Goal: Task Accomplishment & Management: Complete application form

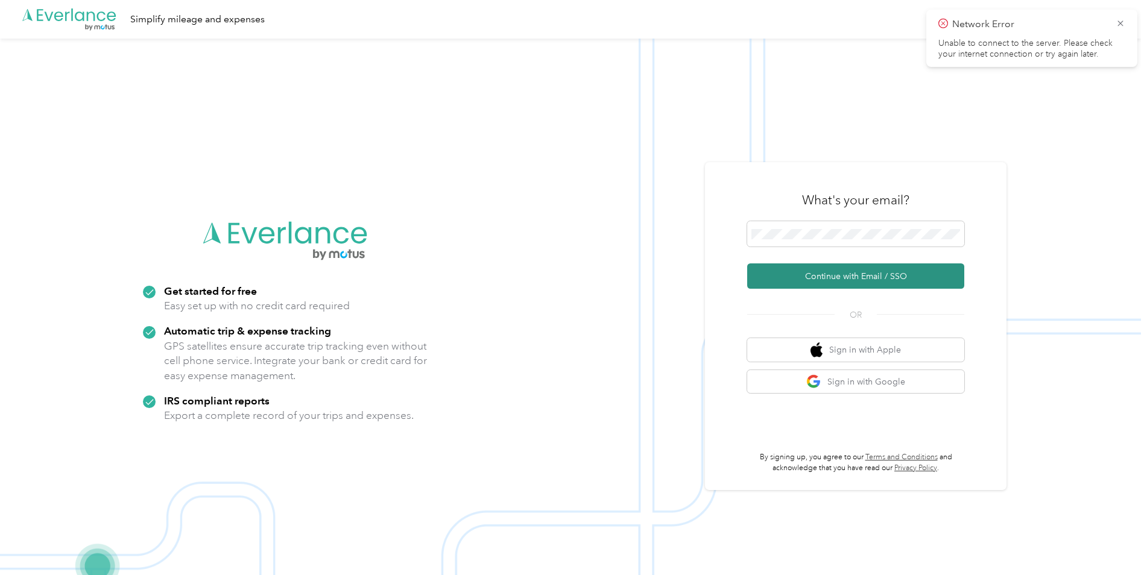
click at [805, 278] on button "Continue with Email / SSO" at bounding box center [855, 275] width 217 height 25
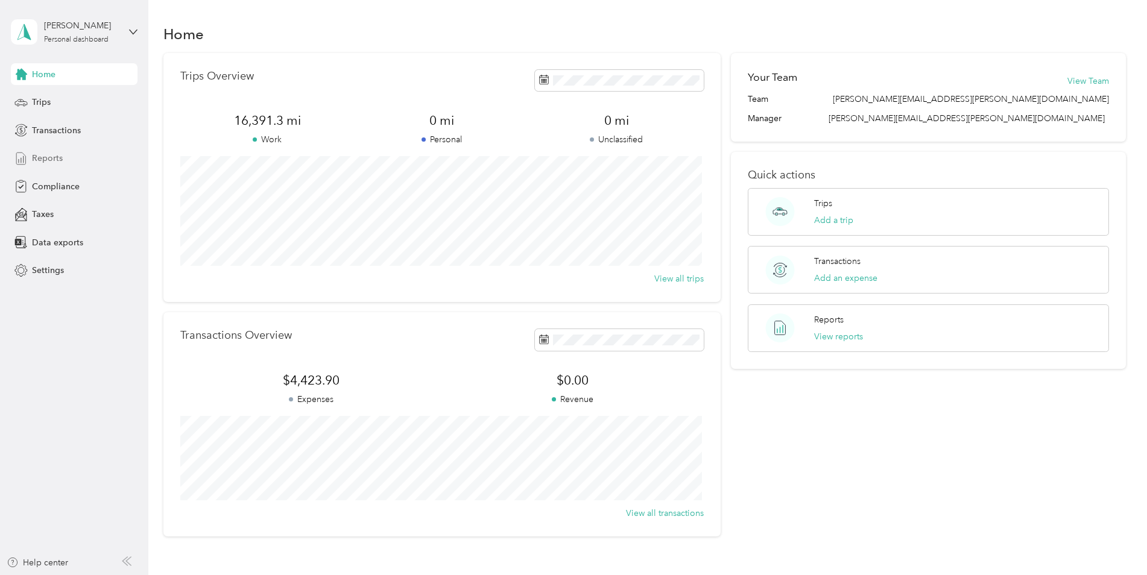
click at [49, 157] on span "Reports" at bounding box center [47, 158] width 31 height 13
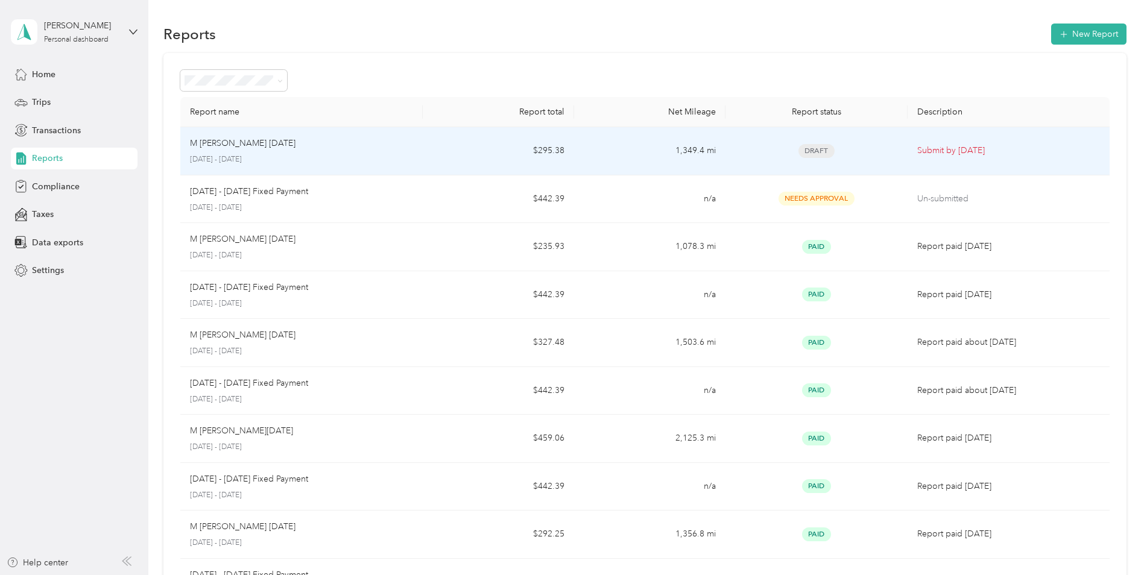
click at [476, 151] on td "$295.38" at bounding box center [498, 151] width 151 height 48
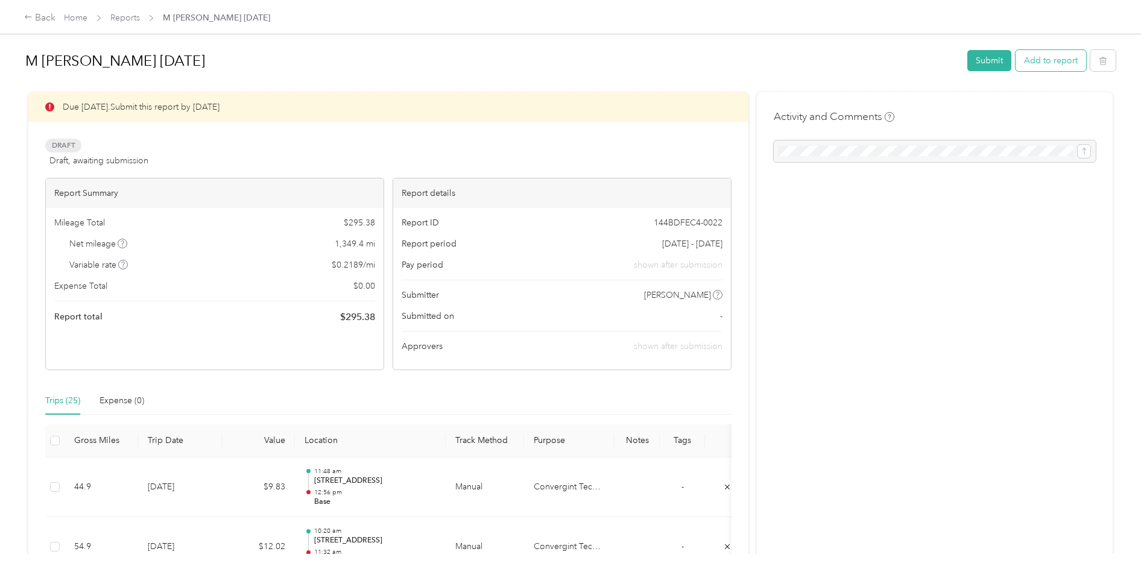
click at [1046, 65] on button "Add to report" at bounding box center [1050, 60] width 71 height 21
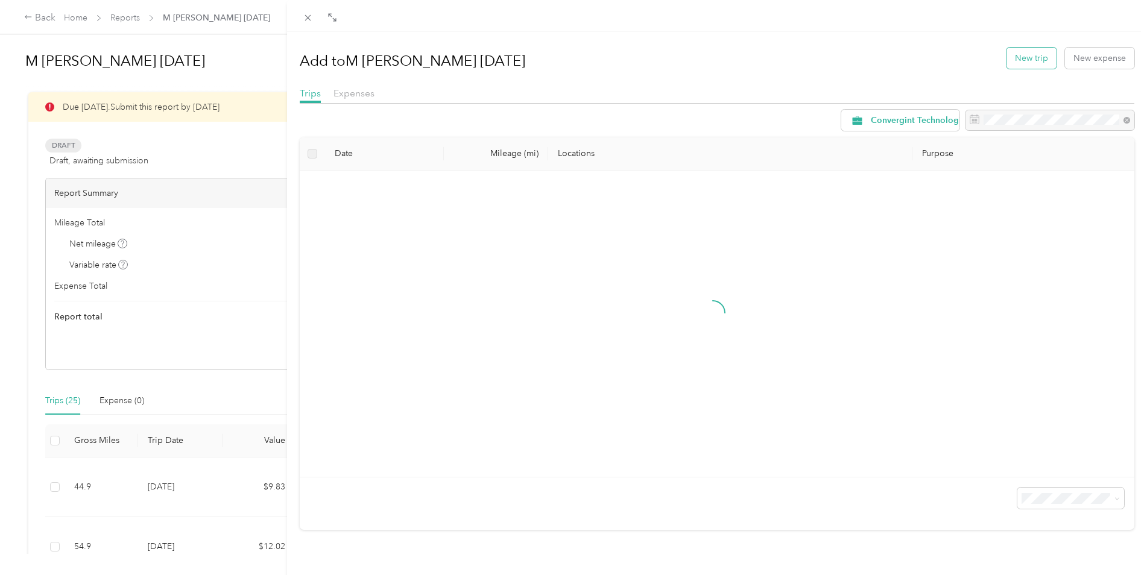
click at [1029, 57] on button "New trip" at bounding box center [1031, 58] width 50 height 21
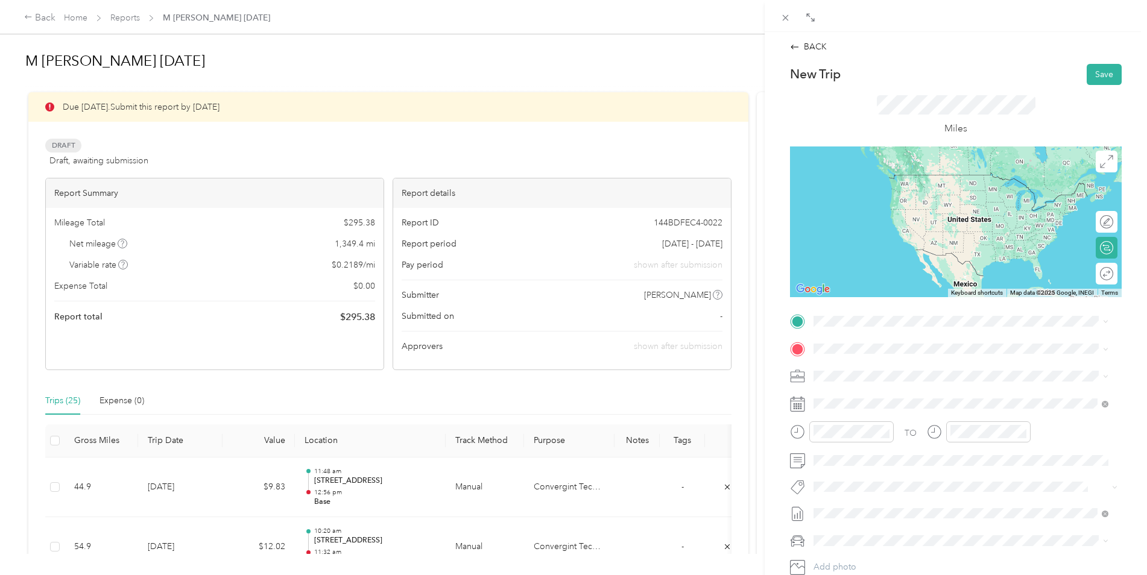
click at [862, 377] on div "Base [STREET_ADDRESS][PERSON_NAME][PERSON_NAME]" at bounding box center [941, 373] width 210 height 25
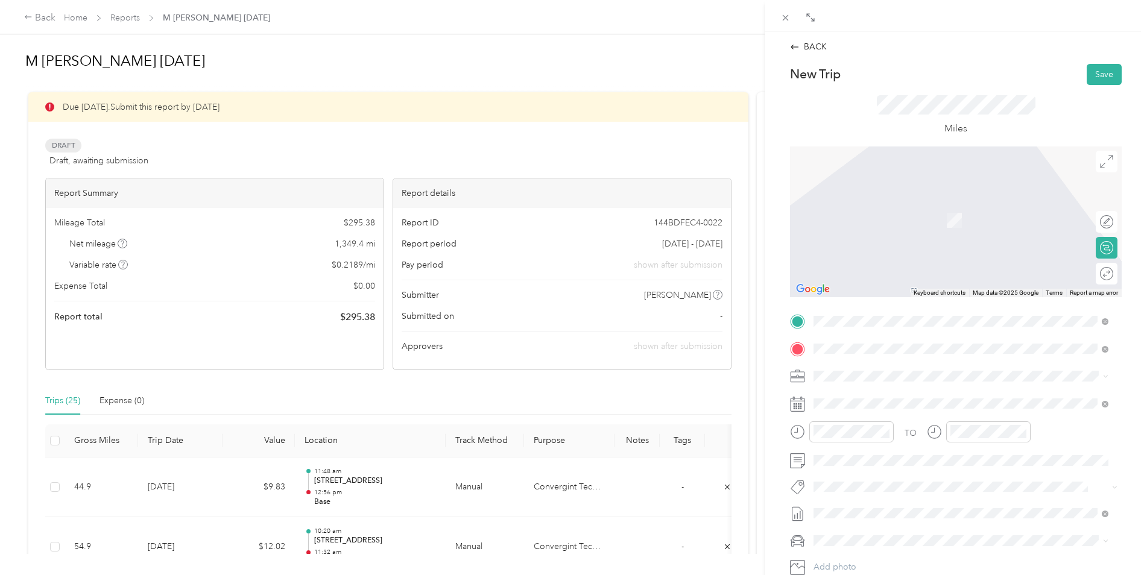
click at [887, 398] on span "[STREET_ADDRESS][PERSON_NAME][US_STATE]" at bounding box center [930, 392] width 188 height 11
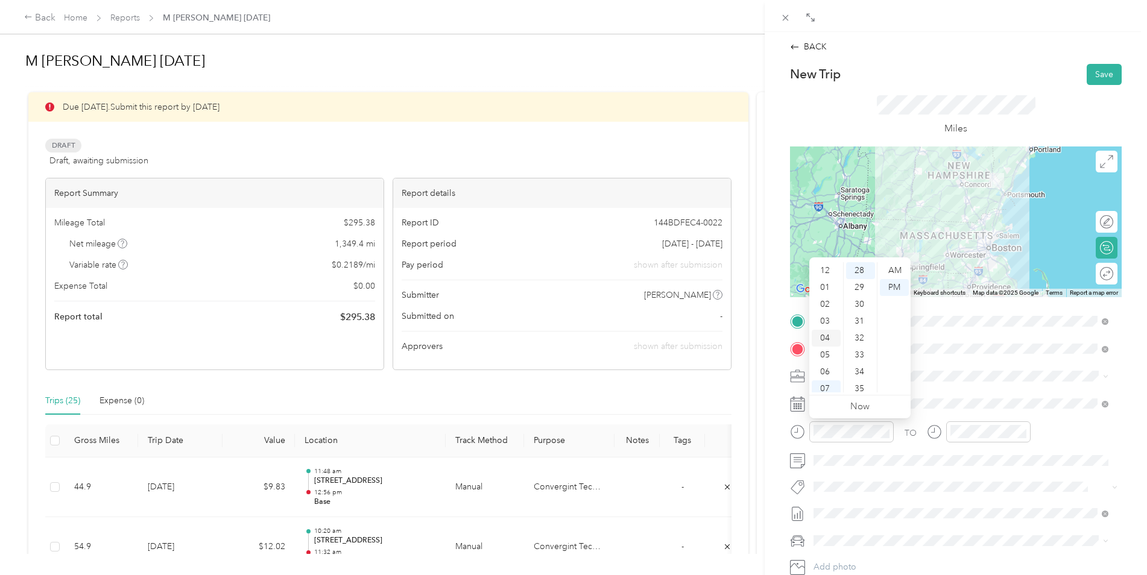
click at [823, 337] on div "04" at bounding box center [826, 338] width 29 height 17
click at [859, 375] on div "35" at bounding box center [860, 379] width 29 height 17
click at [896, 269] on div "AM" at bounding box center [894, 270] width 29 height 17
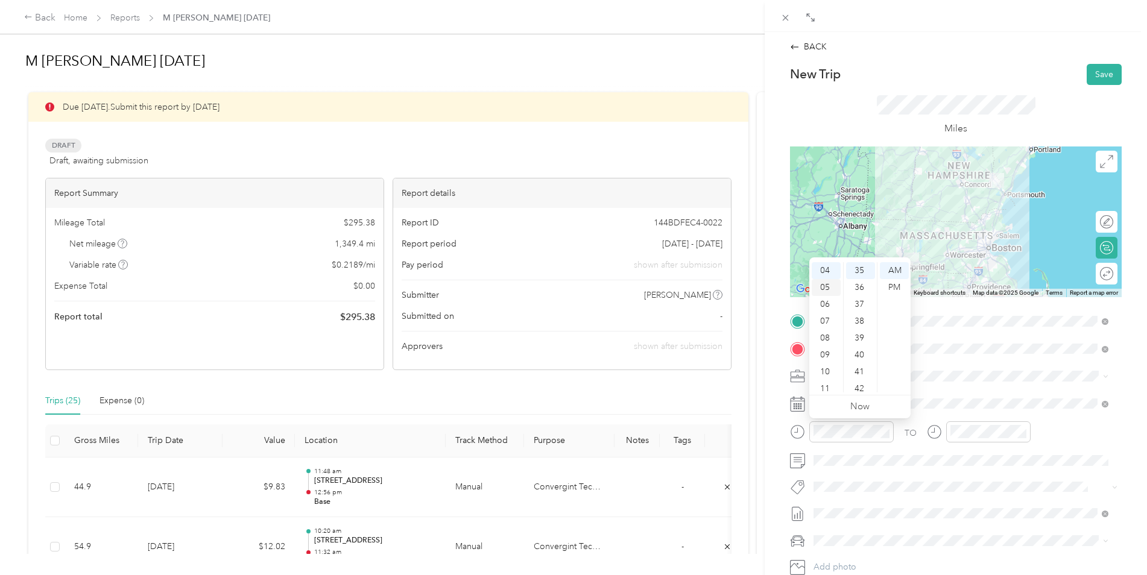
click at [823, 291] on div "05" at bounding box center [826, 287] width 29 height 17
click at [828, 268] on div "04" at bounding box center [826, 265] width 29 height 17
click at [859, 290] on div "50" at bounding box center [860, 292] width 29 height 17
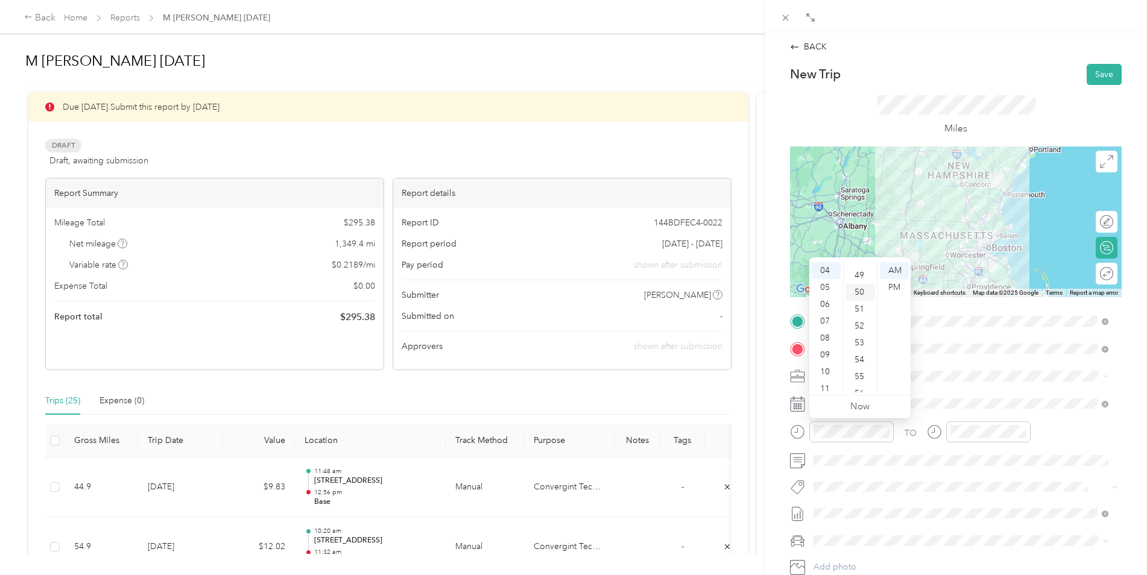
scroll to position [844, 0]
click at [900, 273] on div "AM" at bounding box center [894, 270] width 29 height 17
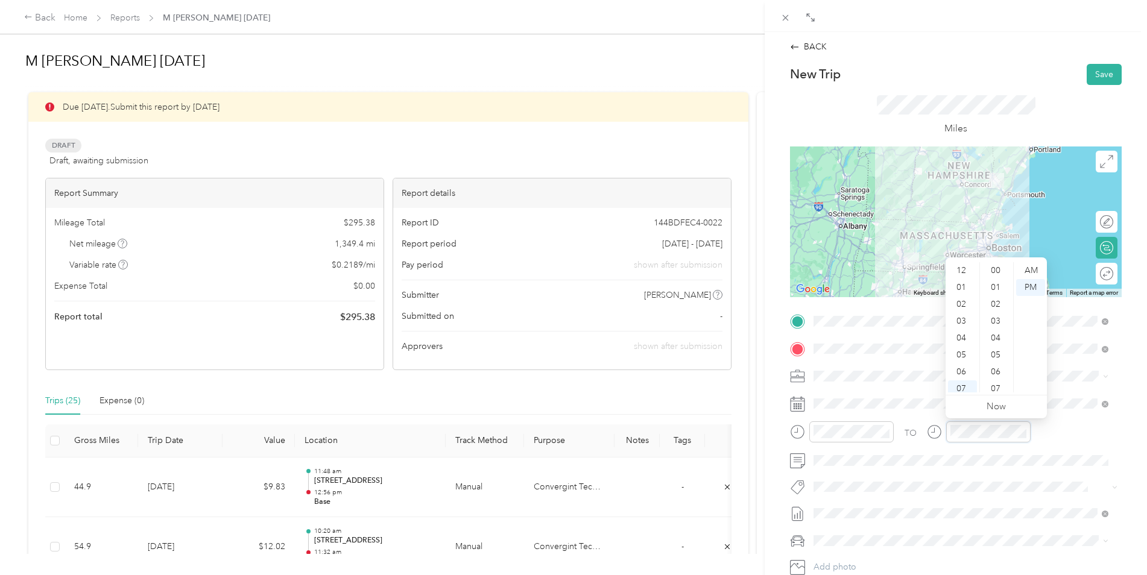
scroll to position [72, 0]
click at [959, 318] on div "07" at bounding box center [962, 316] width 29 height 17
click at [994, 355] on div "05" at bounding box center [996, 355] width 29 height 17
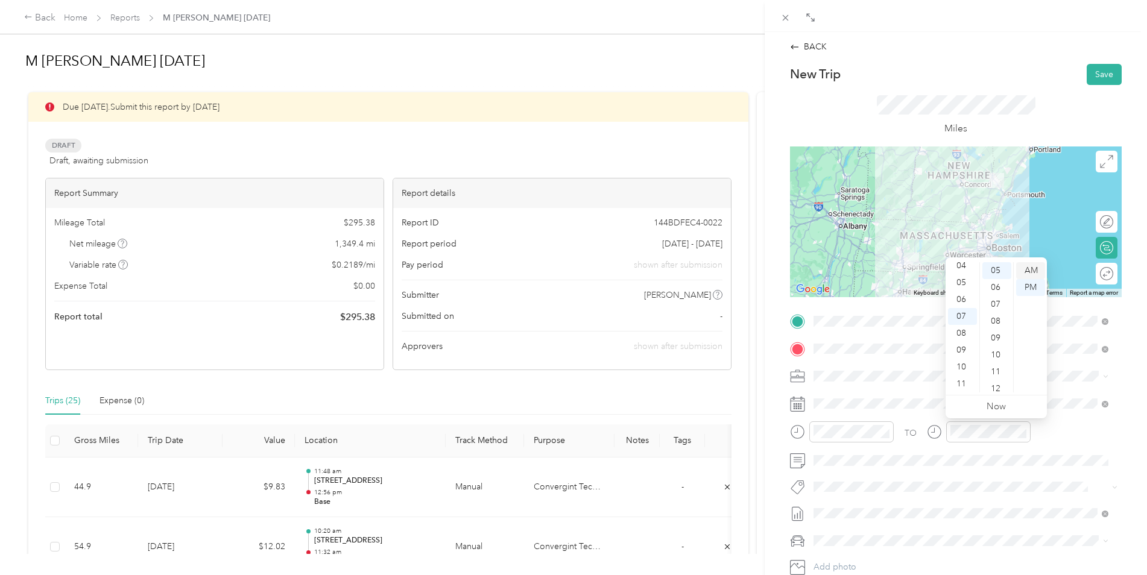
click at [1025, 266] on div "AM" at bounding box center [1030, 270] width 29 height 17
click at [1095, 77] on button "Save" at bounding box center [1103, 74] width 35 height 21
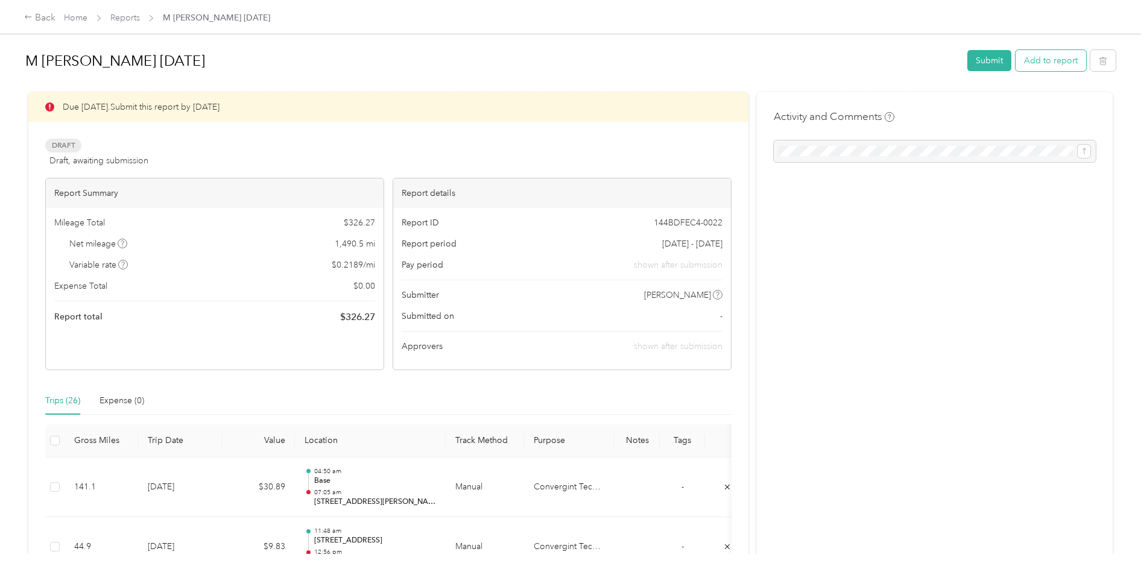
click at [1044, 60] on button "Add to report" at bounding box center [1050, 60] width 71 height 21
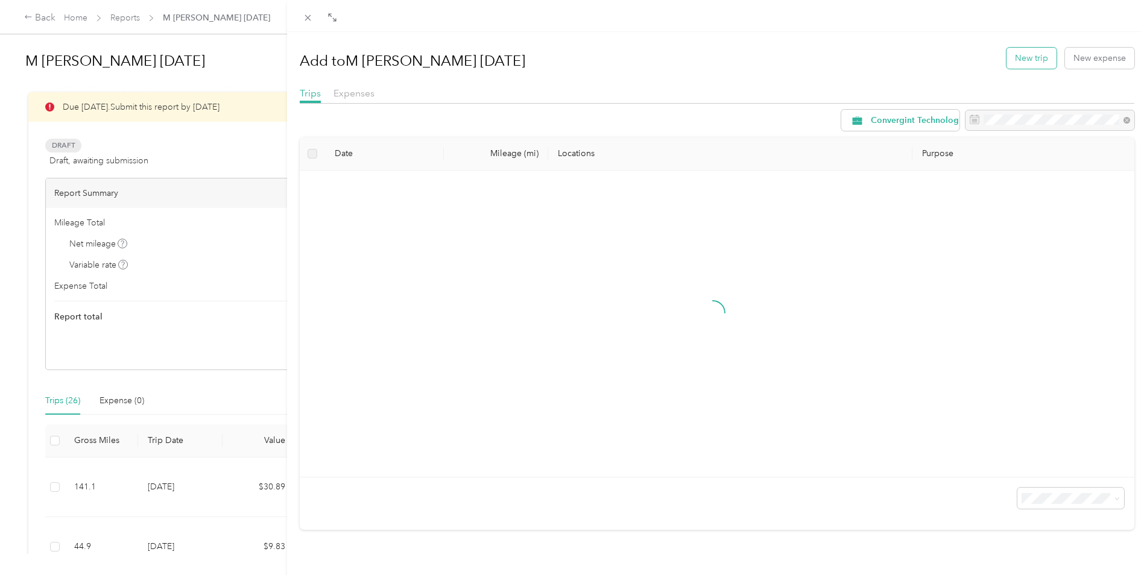
click at [1022, 55] on button "New trip" at bounding box center [1031, 58] width 50 height 21
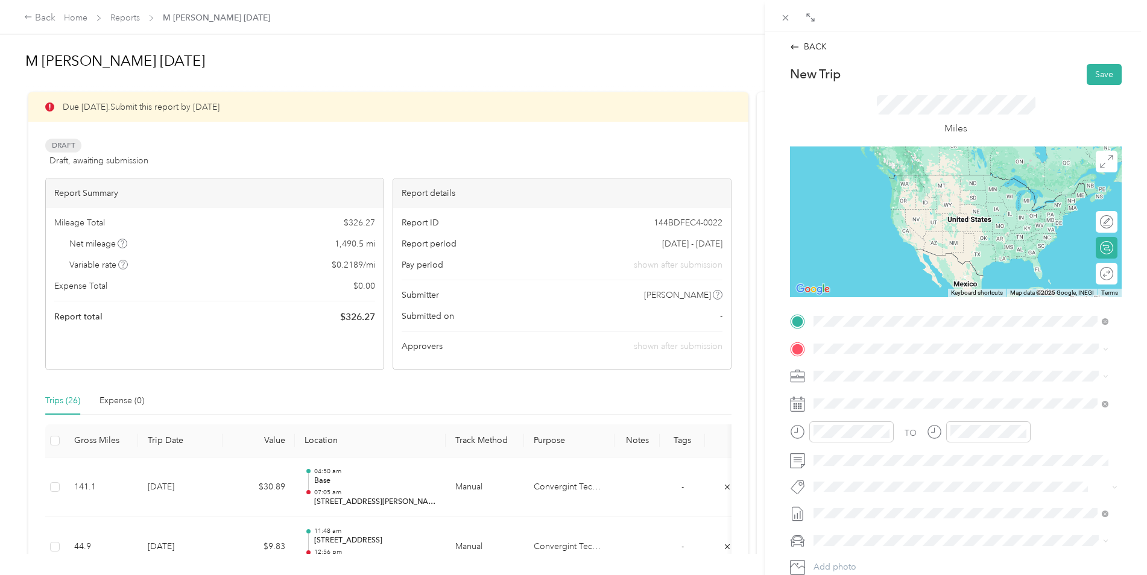
click at [913, 370] on span "[STREET_ADDRESS][PERSON_NAME][US_STATE]" at bounding box center [930, 364] width 188 height 11
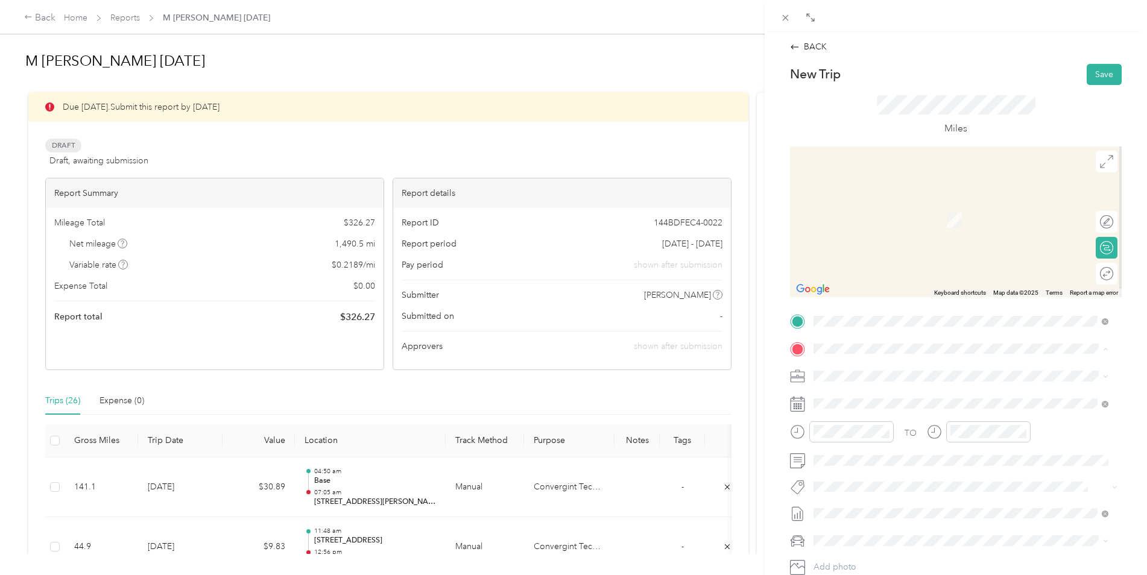
click at [868, 452] on div "Pelham [STREET_ADDRESS]" at bounding box center [874, 441] width 77 height 25
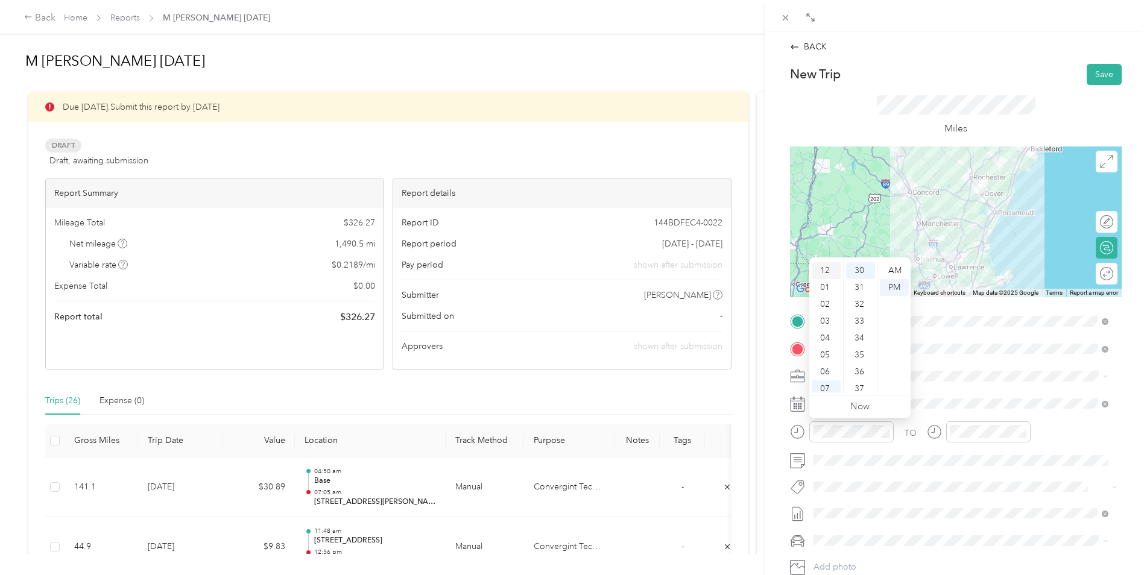
click at [824, 266] on div "12" at bounding box center [826, 270] width 29 height 17
click at [860, 287] on div "13" at bounding box center [860, 285] width 29 height 17
click at [895, 285] on div "PM" at bounding box center [894, 287] width 29 height 17
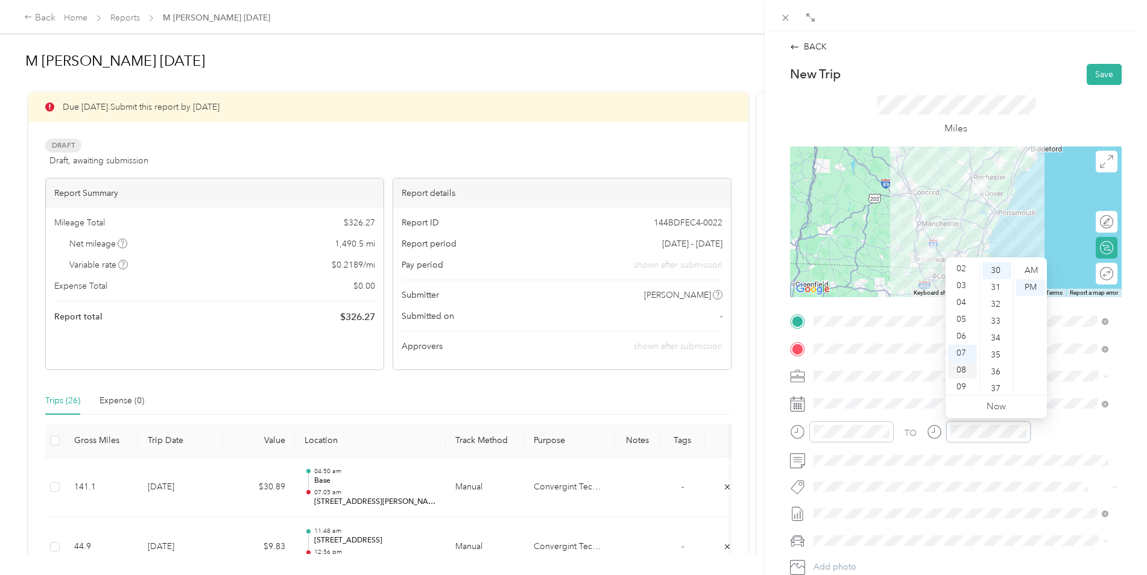
scroll to position [0, 0]
click at [962, 286] on div "01" at bounding box center [962, 287] width 29 height 17
click at [991, 345] on div "20" at bounding box center [996, 343] width 29 height 17
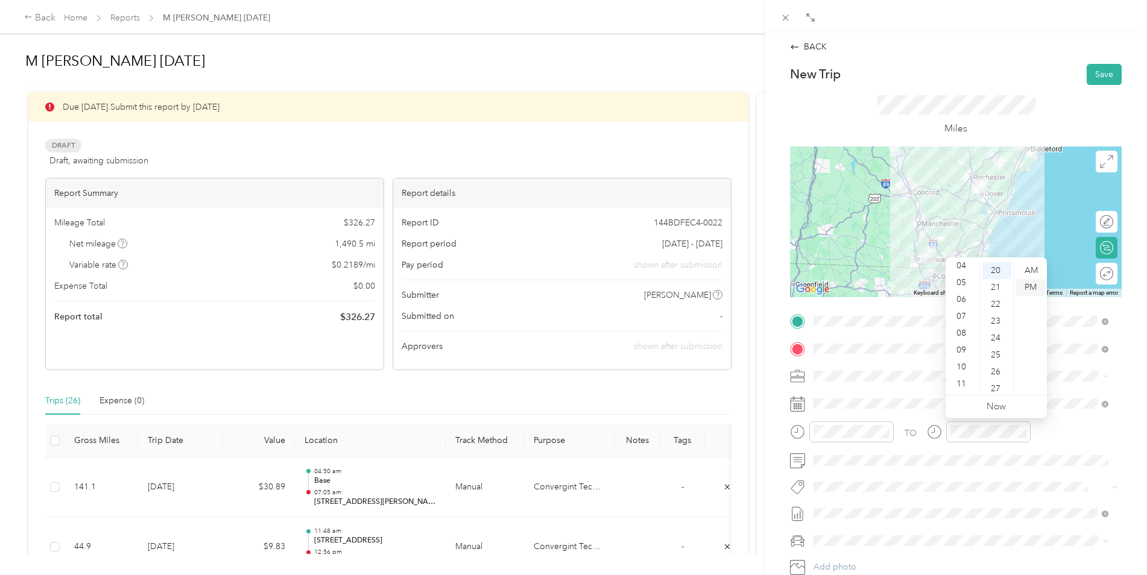
click at [1035, 290] on div "PM" at bounding box center [1030, 287] width 29 height 17
click at [1088, 75] on button "Save" at bounding box center [1103, 74] width 35 height 21
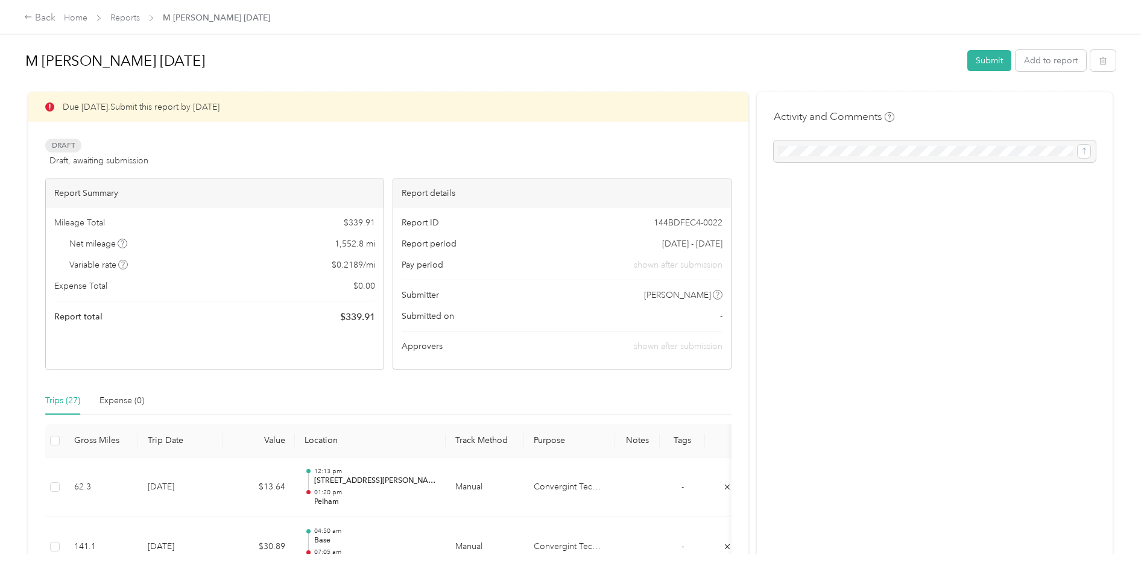
click at [792, 150] on div at bounding box center [935, 151] width 322 height 22
click at [1044, 60] on button "Add to report" at bounding box center [1050, 60] width 71 height 21
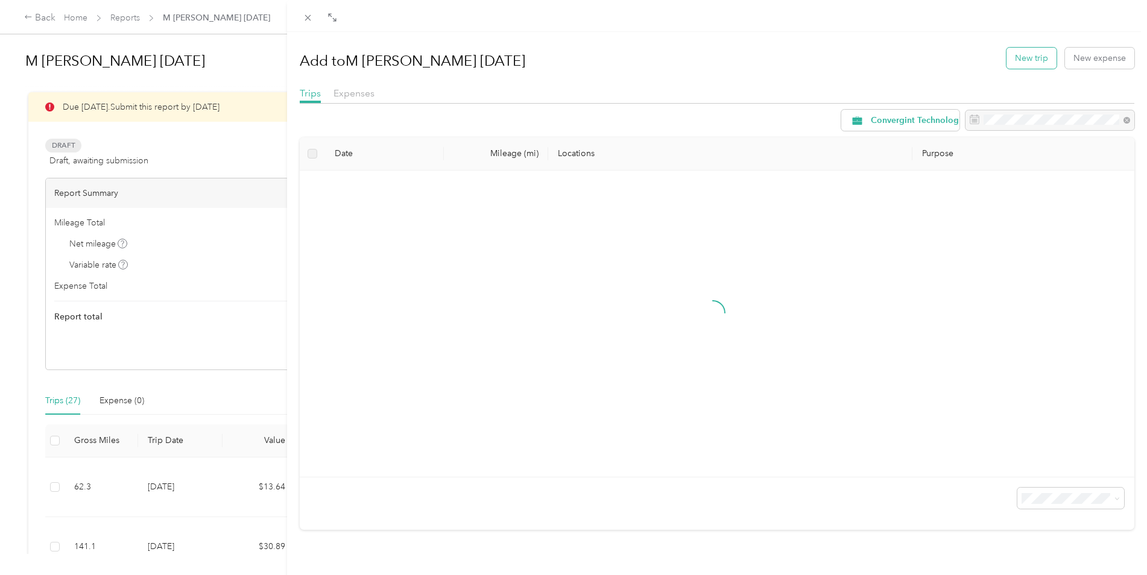
click at [1020, 61] on button "New trip" at bounding box center [1031, 58] width 50 height 21
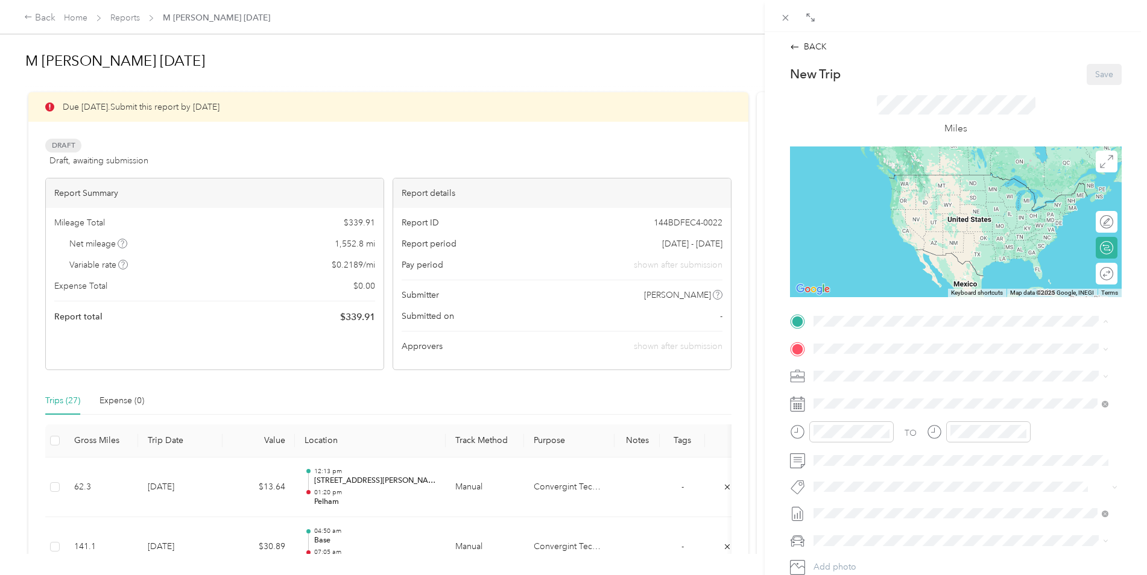
click at [889, 427] on div "Pelham [STREET_ADDRESS]" at bounding box center [874, 414] width 77 height 25
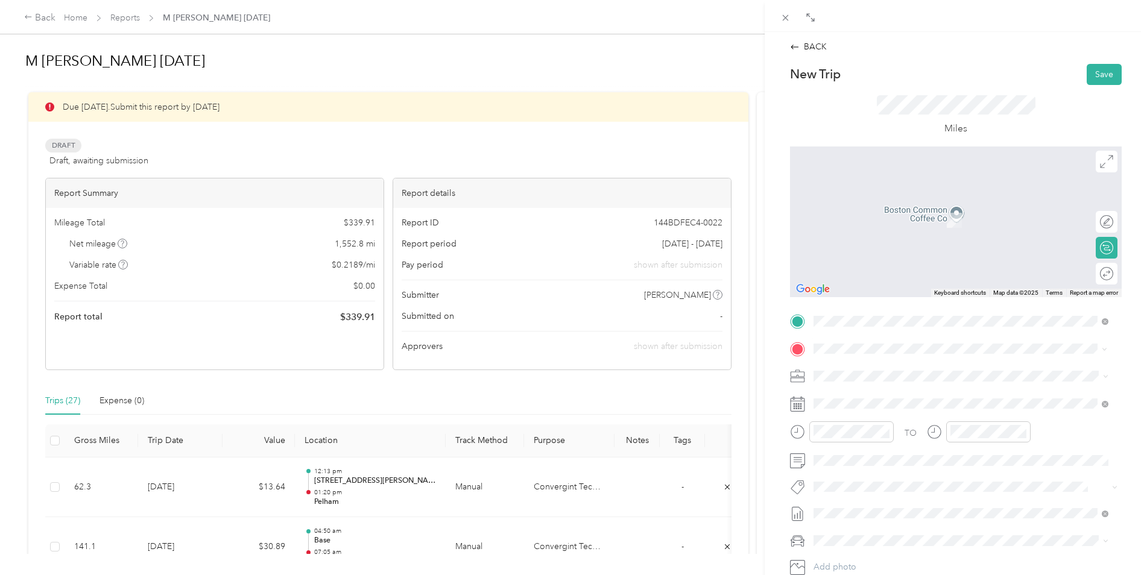
click at [849, 398] on span "[STREET_ADDRESS][US_STATE]" at bounding box center [896, 392] width 121 height 11
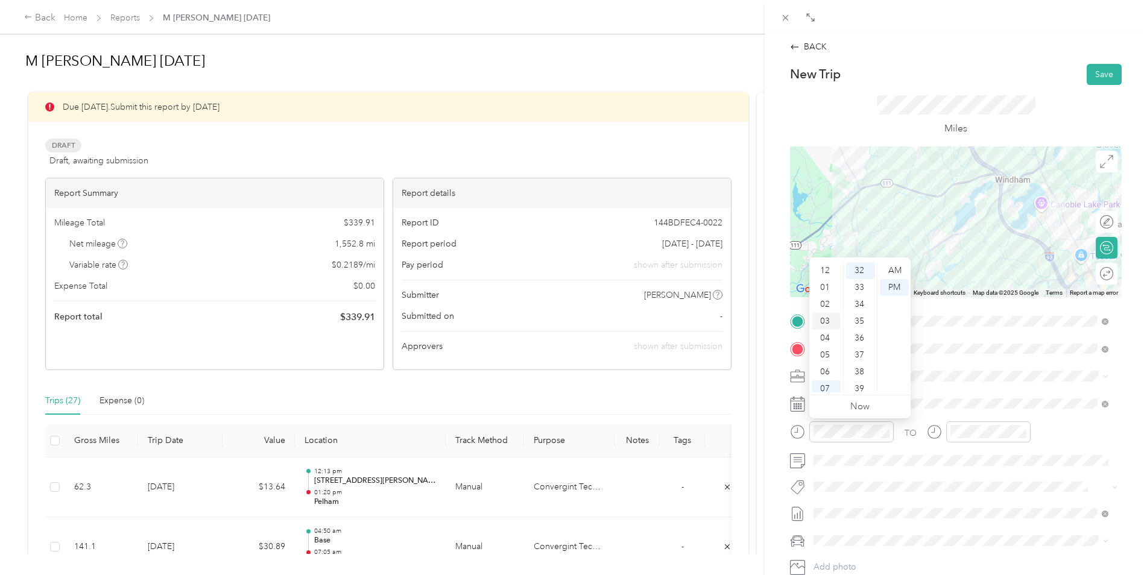
click at [822, 323] on div "03" at bounding box center [826, 321] width 29 height 17
click at [858, 323] on div "03" at bounding box center [860, 321] width 29 height 17
click at [890, 287] on div "PM" at bounding box center [894, 287] width 29 height 17
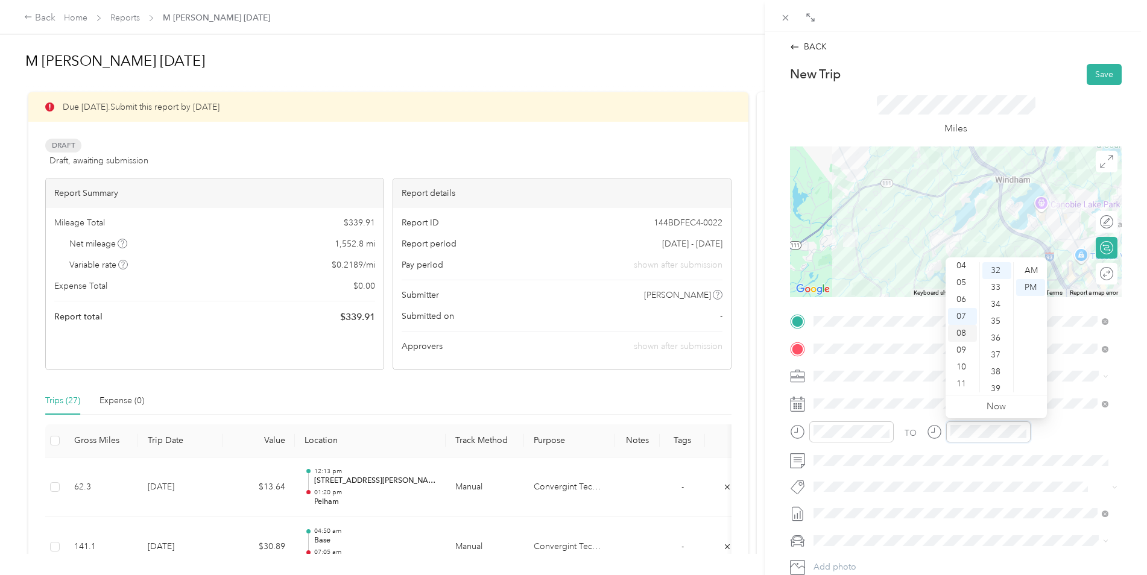
scroll to position [0, 0]
click at [960, 322] on div "03" at bounding box center [962, 321] width 29 height 17
click at [993, 341] on div "29" at bounding box center [996, 340] width 29 height 17
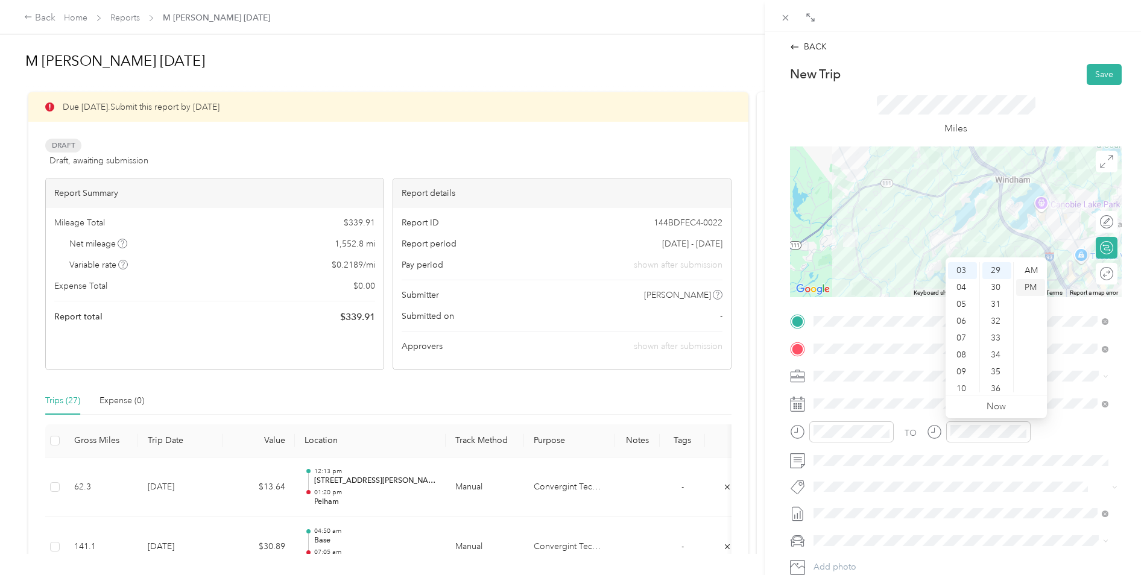
click at [1032, 287] on div "PM" at bounding box center [1030, 287] width 29 height 17
click at [1094, 77] on button "Save" at bounding box center [1103, 74] width 35 height 21
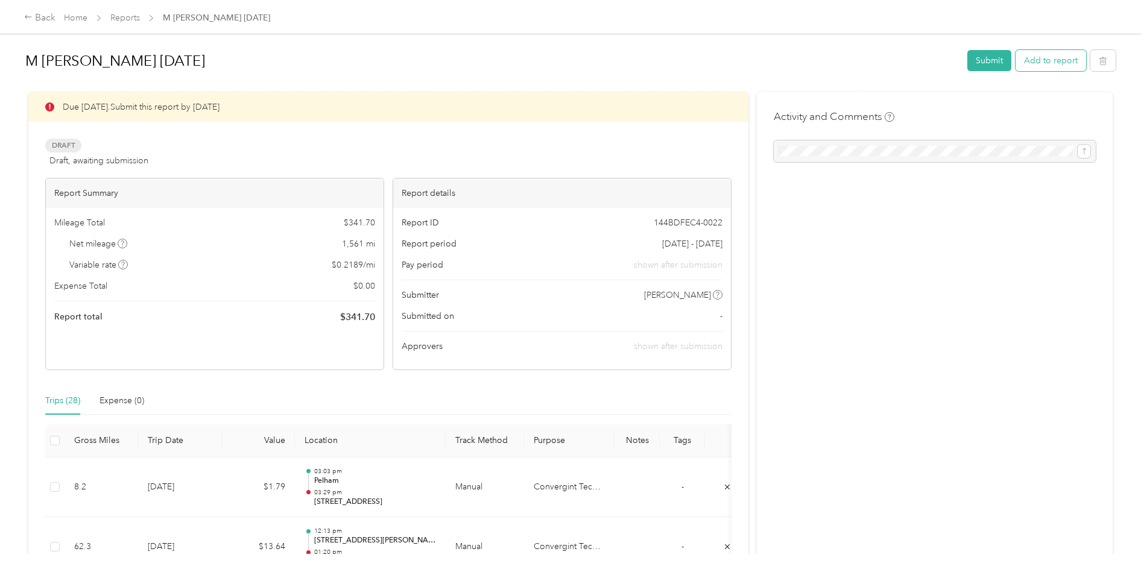
click at [1037, 60] on button "Add to report" at bounding box center [1050, 60] width 71 height 21
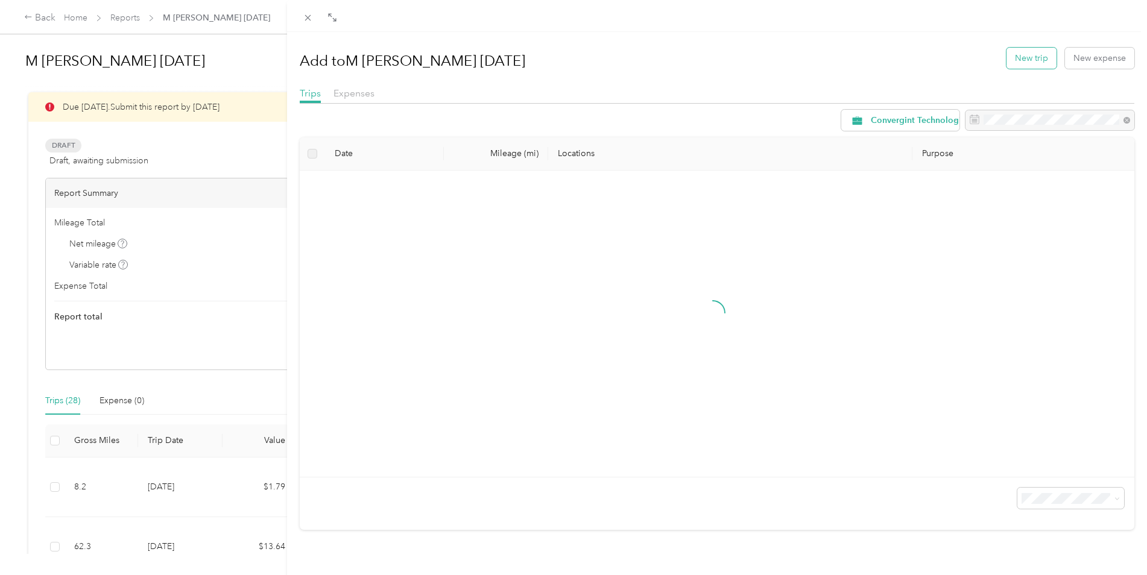
click at [1016, 60] on button "New trip" at bounding box center [1031, 58] width 50 height 21
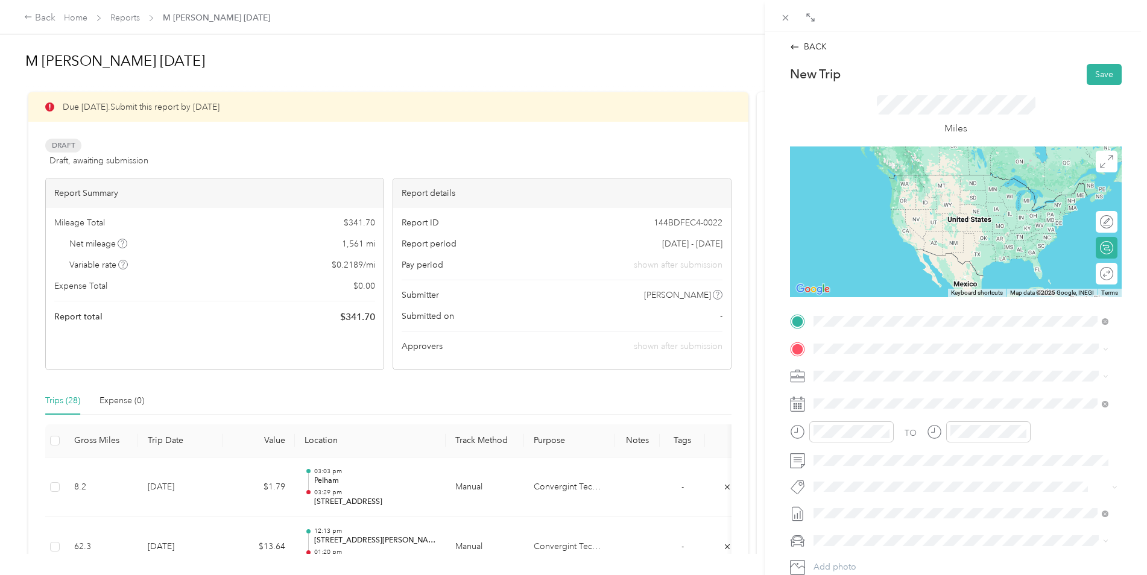
click at [886, 370] on span "[STREET_ADDRESS][US_STATE]" at bounding box center [896, 364] width 121 height 11
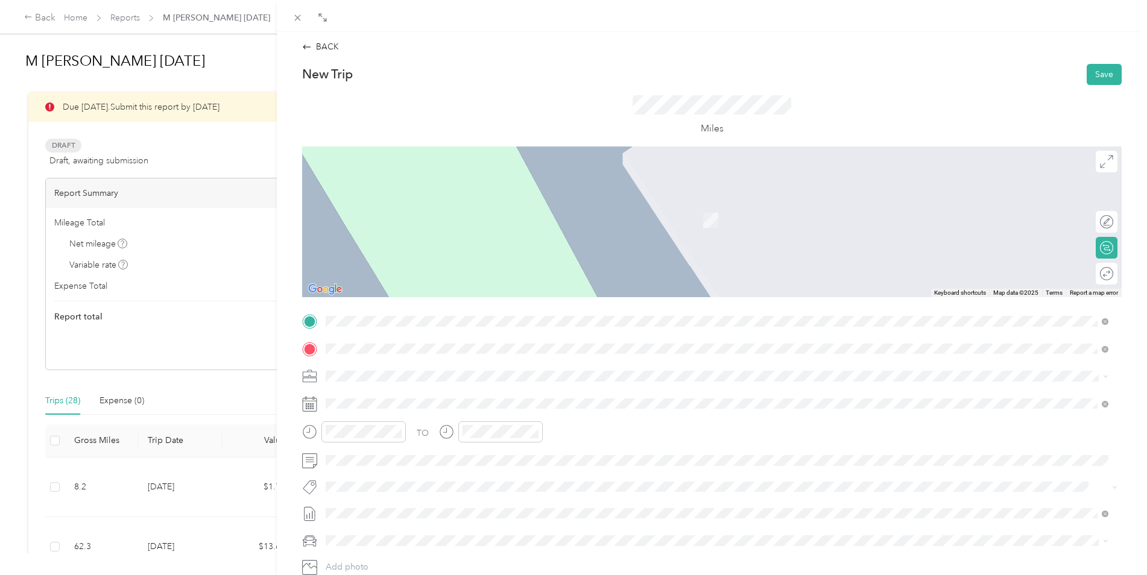
click at [435, 397] on span "[STREET_ADDRESS][US_STATE]" at bounding box center [408, 392] width 121 height 11
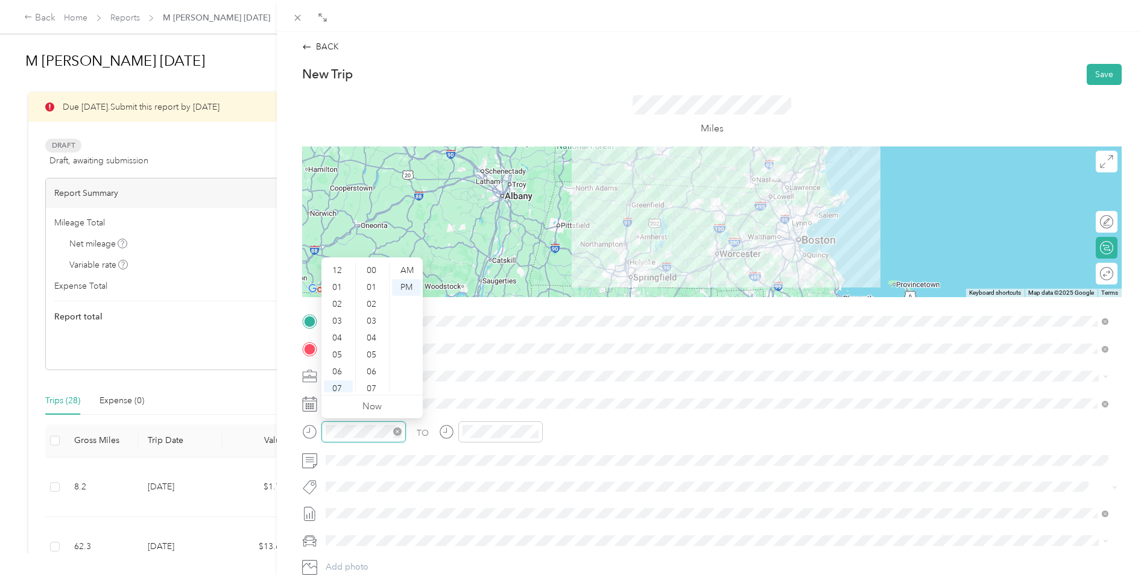
scroll to position [72, 0]
click at [338, 264] on div "04" at bounding box center [338, 265] width 29 height 17
click at [370, 373] on div "06" at bounding box center [372, 372] width 29 height 17
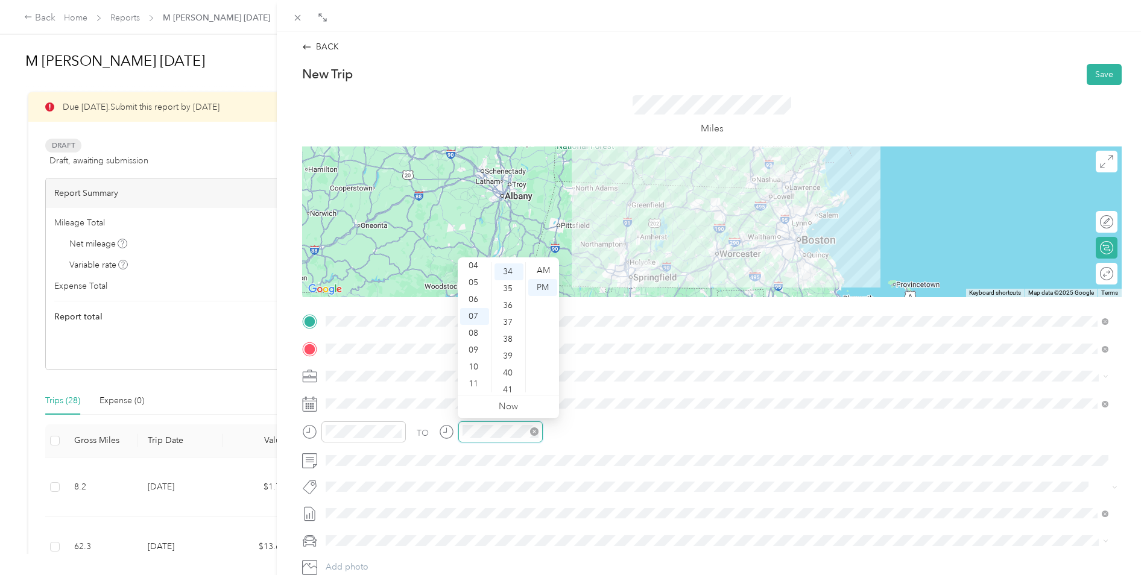
scroll to position [574, 0]
click at [475, 303] on div "06" at bounding box center [474, 299] width 29 height 17
click at [506, 279] on div "13" at bounding box center [508, 277] width 29 height 17
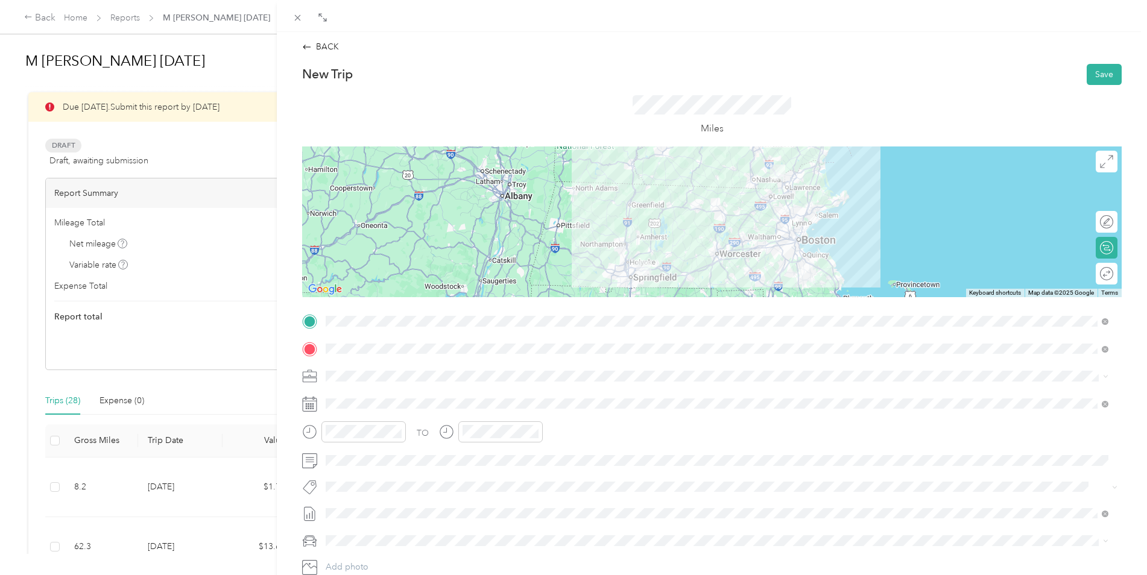
click at [780, 416] on div "TO Add photo" at bounding box center [711, 457] width 819 height 291
click at [1089, 70] on button "Save" at bounding box center [1103, 74] width 35 height 21
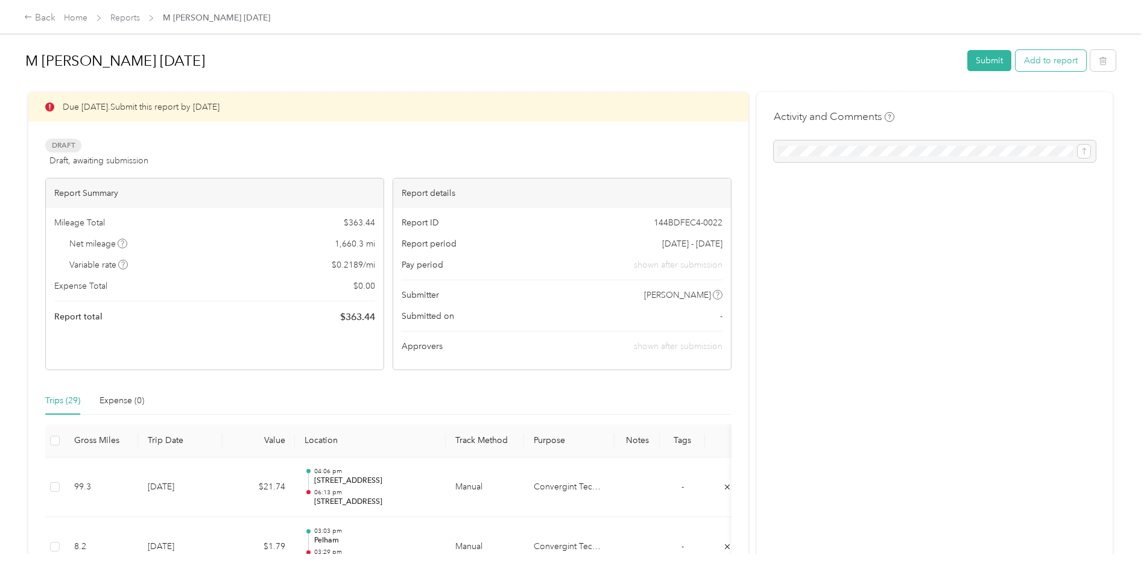
click at [1054, 58] on button "Add to report" at bounding box center [1050, 60] width 71 height 21
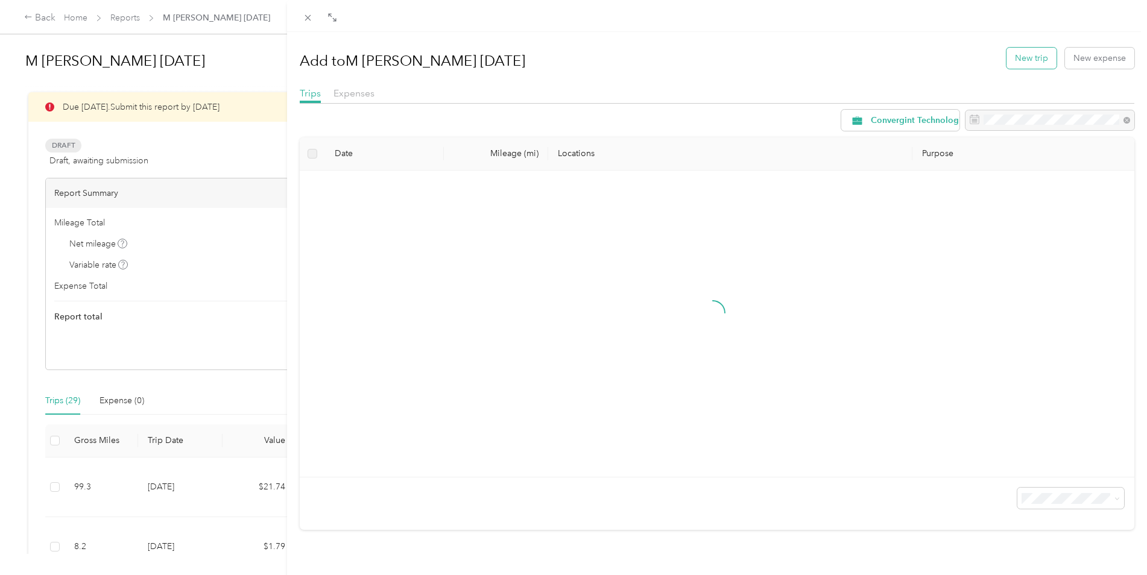
click at [1019, 63] on button "New trip" at bounding box center [1031, 58] width 50 height 21
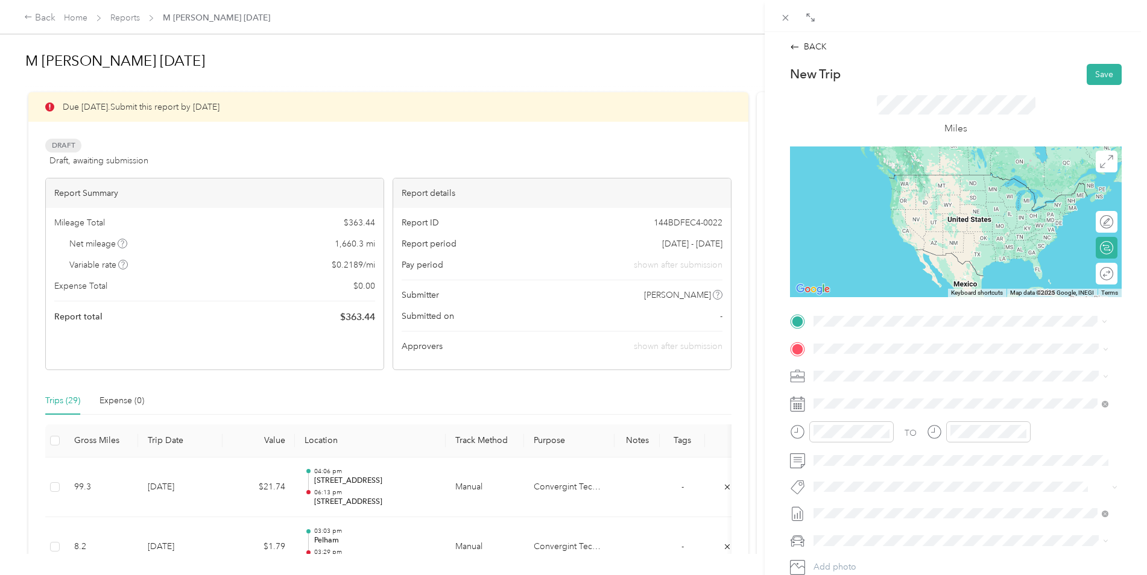
click at [858, 370] on span "[STREET_ADDRESS][US_STATE]" at bounding box center [896, 364] width 121 height 11
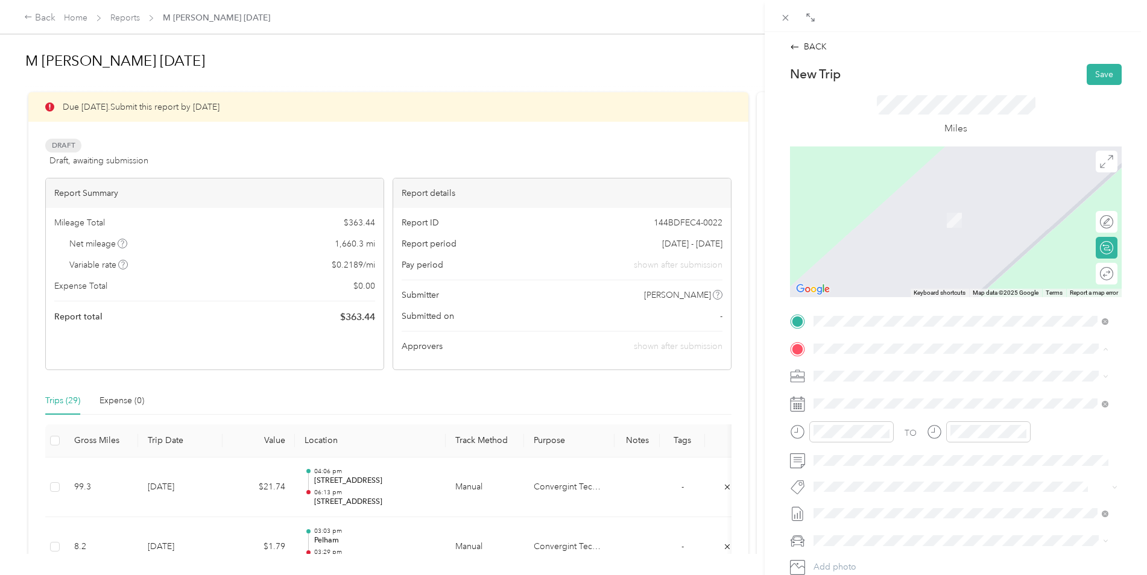
click at [869, 399] on div "Base [STREET_ADDRESS][PERSON_NAME][PERSON_NAME]" at bounding box center [941, 403] width 210 height 25
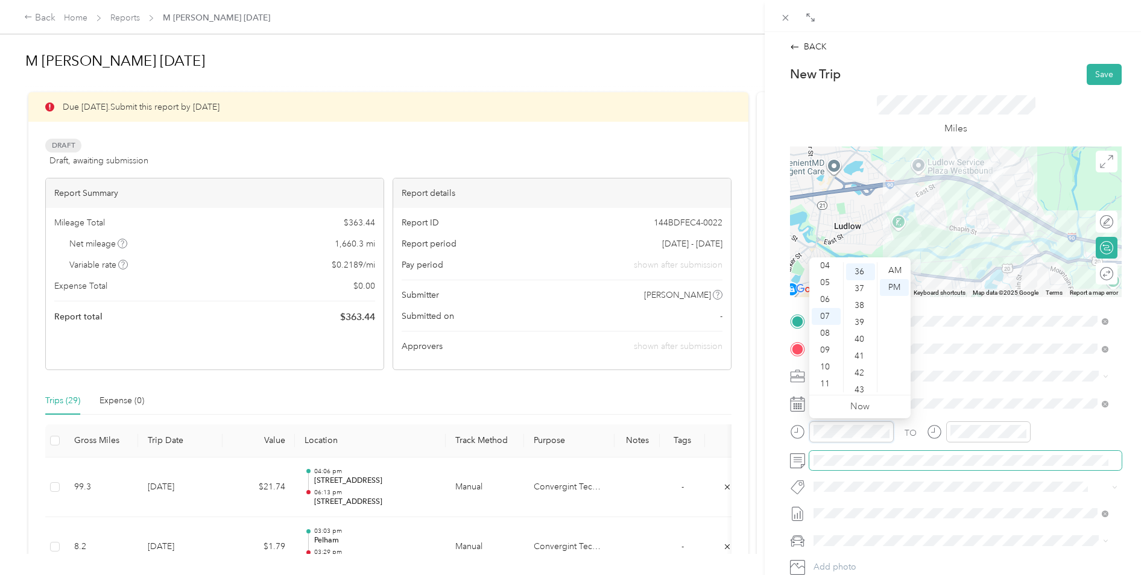
scroll to position [608, 0]
click at [822, 302] on div "06" at bounding box center [826, 299] width 29 height 17
click at [860, 314] on div "28" at bounding box center [860, 316] width 29 height 17
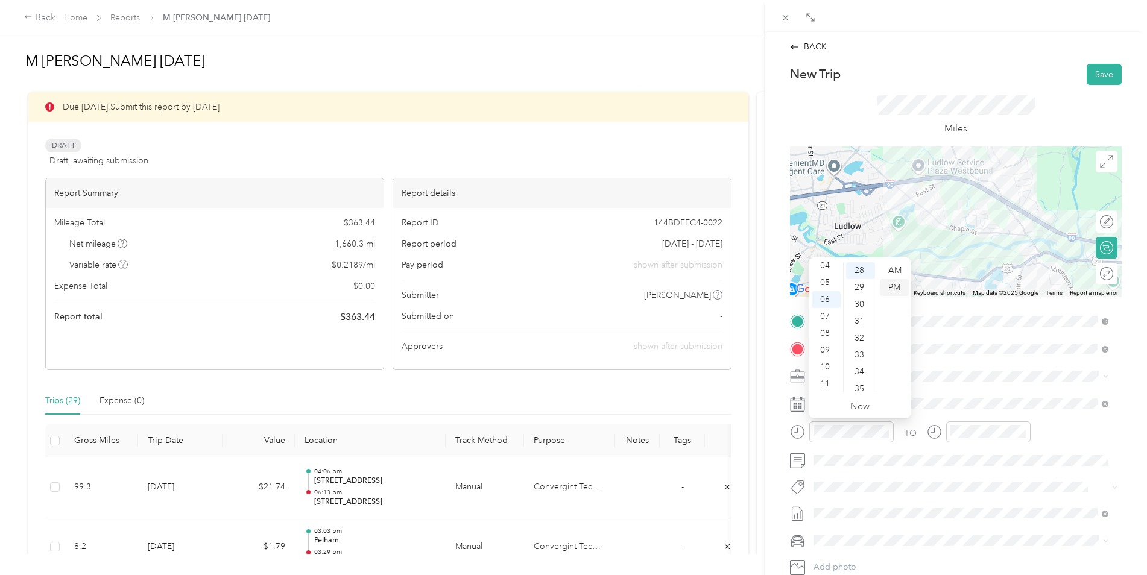
click at [897, 286] on div "PM" at bounding box center [894, 287] width 29 height 17
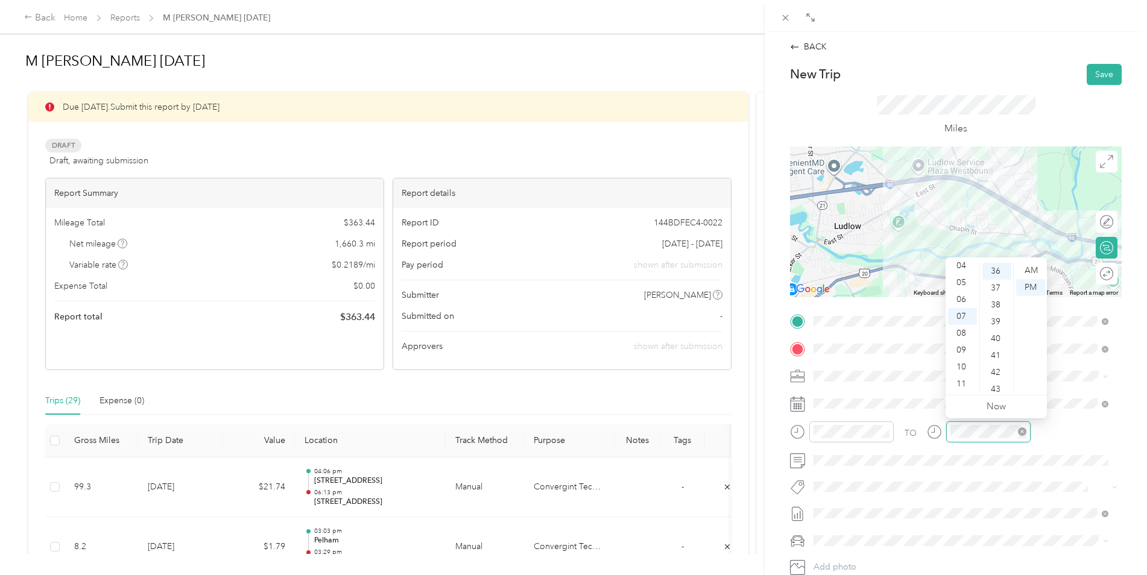
scroll to position [608, 0]
click at [961, 300] on div "06" at bounding box center [962, 299] width 29 height 17
click at [998, 368] on div "49" at bounding box center [996, 369] width 29 height 17
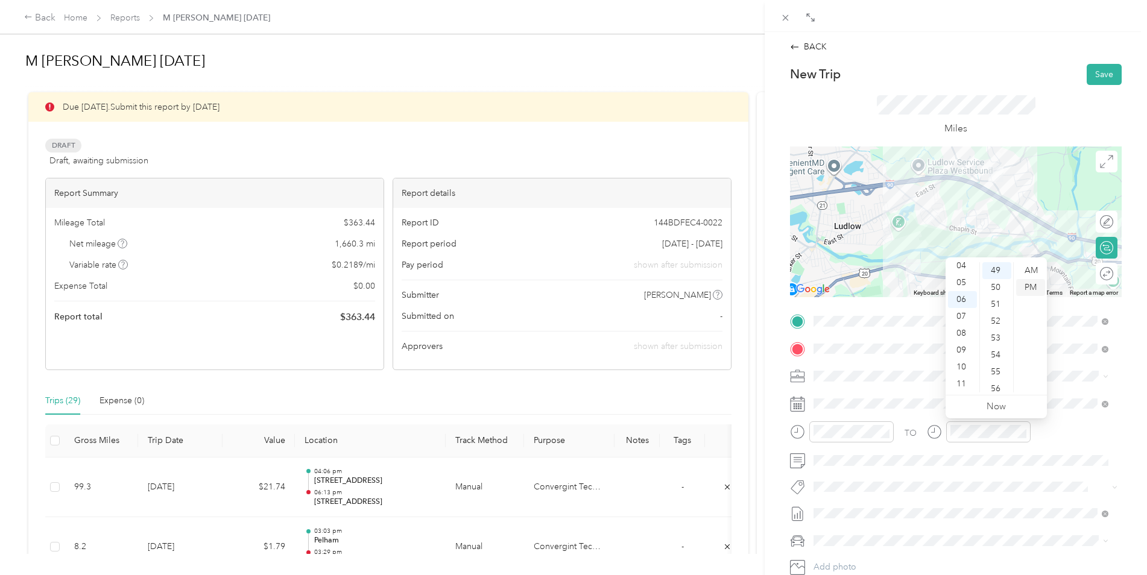
click at [1027, 283] on div "PM" at bounding box center [1030, 287] width 29 height 17
click at [1101, 71] on button "Save" at bounding box center [1103, 74] width 35 height 21
